Goal: Check status: Check status

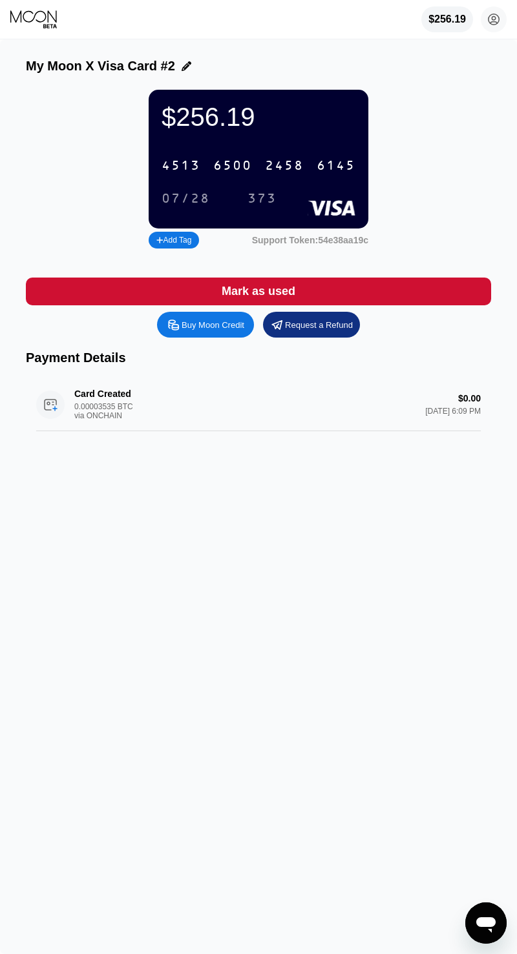
click at [44, 19] on icon at bounding box center [34, 19] width 48 height 19
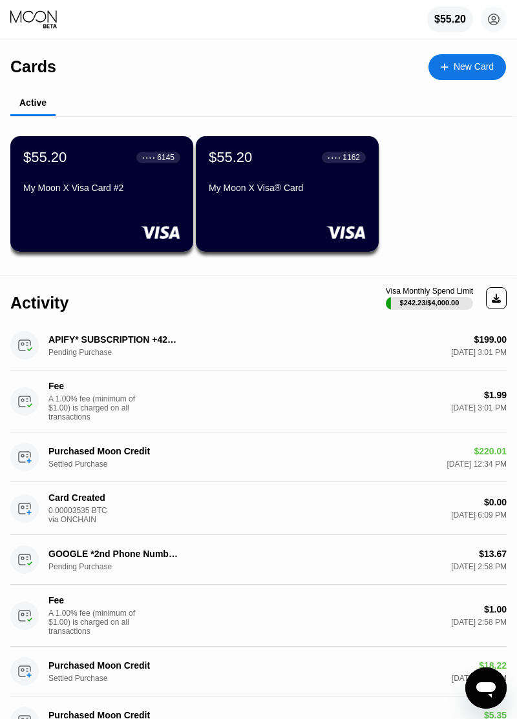
click at [287, 347] on div "$199.00 [DATE] 3:01 PM" at bounding box center [372, 345] width 267 height 23
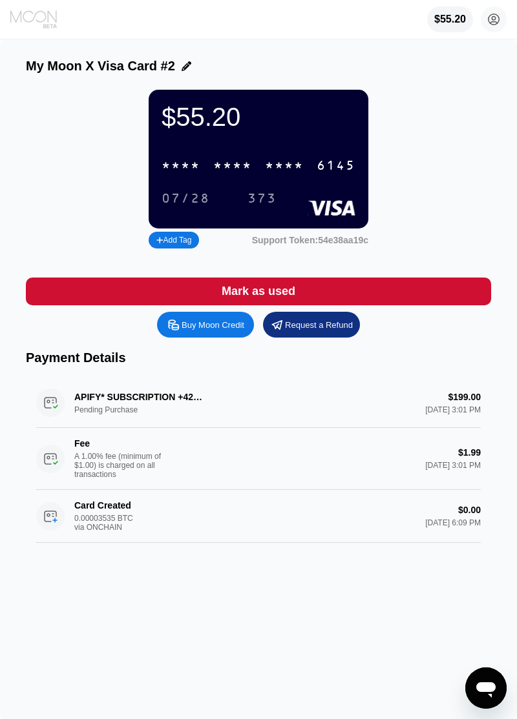
click at [30, 19] on icon at bounding box center [34, 19] width 48 height 19
